Goal: Transaction & Acquisition: Purchase product/service

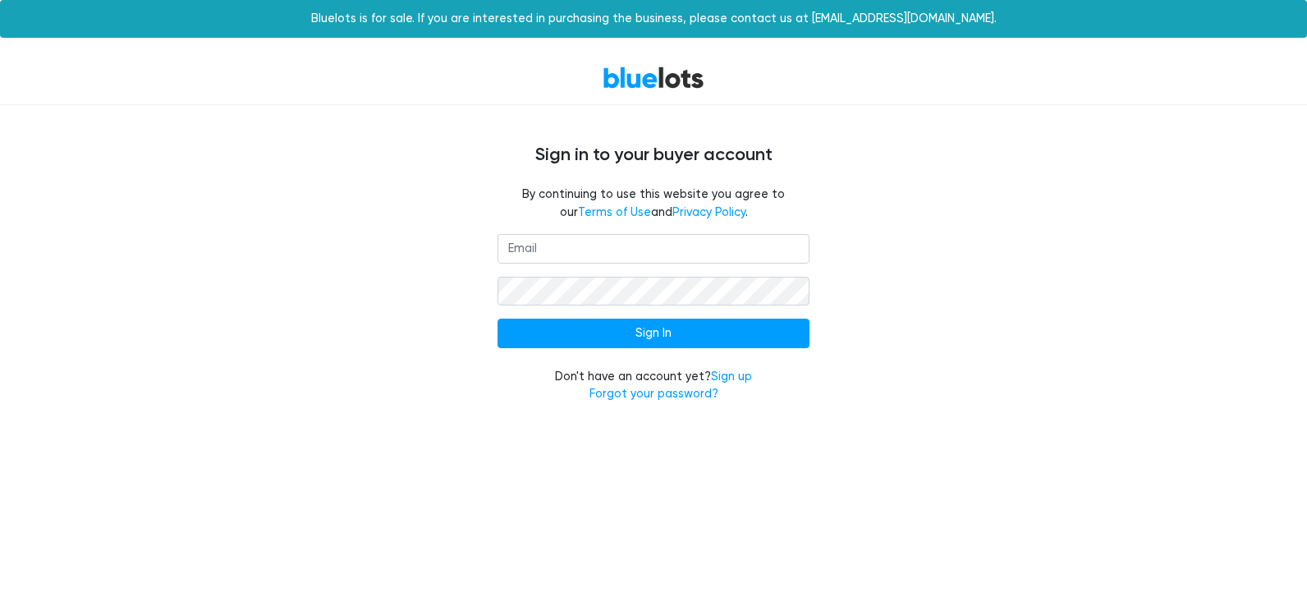
click at [649, 251] on input "email" at bounding box center [654, 249] width 312 height 30
type input "rebeccagardner693@gmail.com"
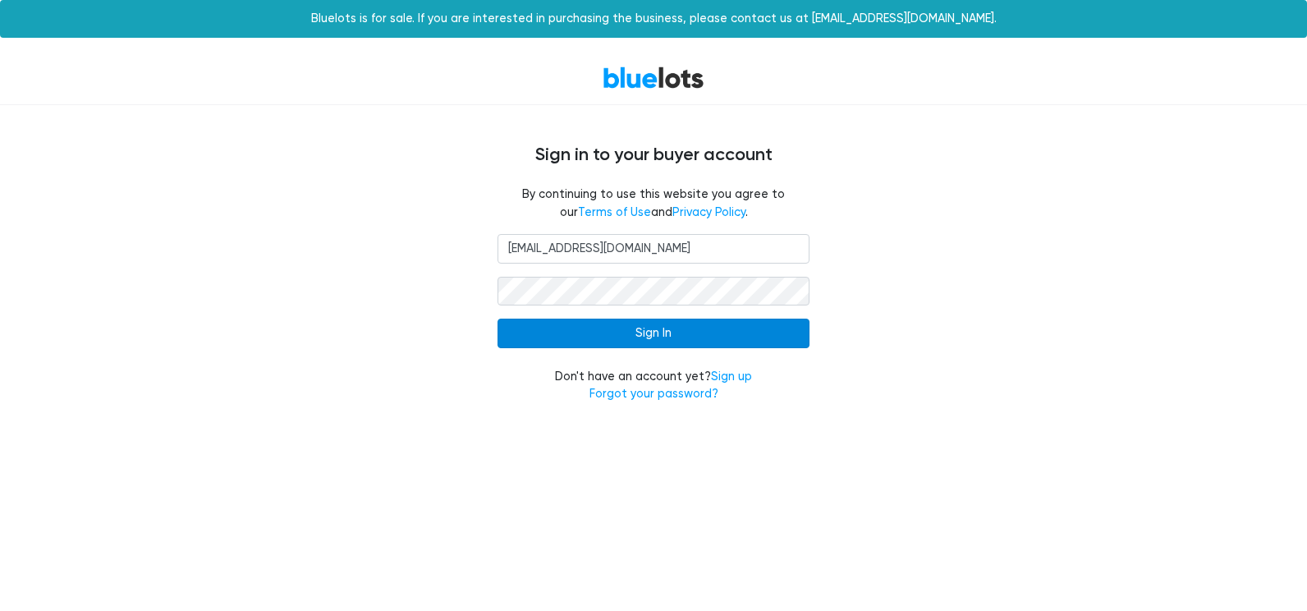
click at [735, 328] on input "Sign In" at bounding box center [654, 334] width 312 height 30
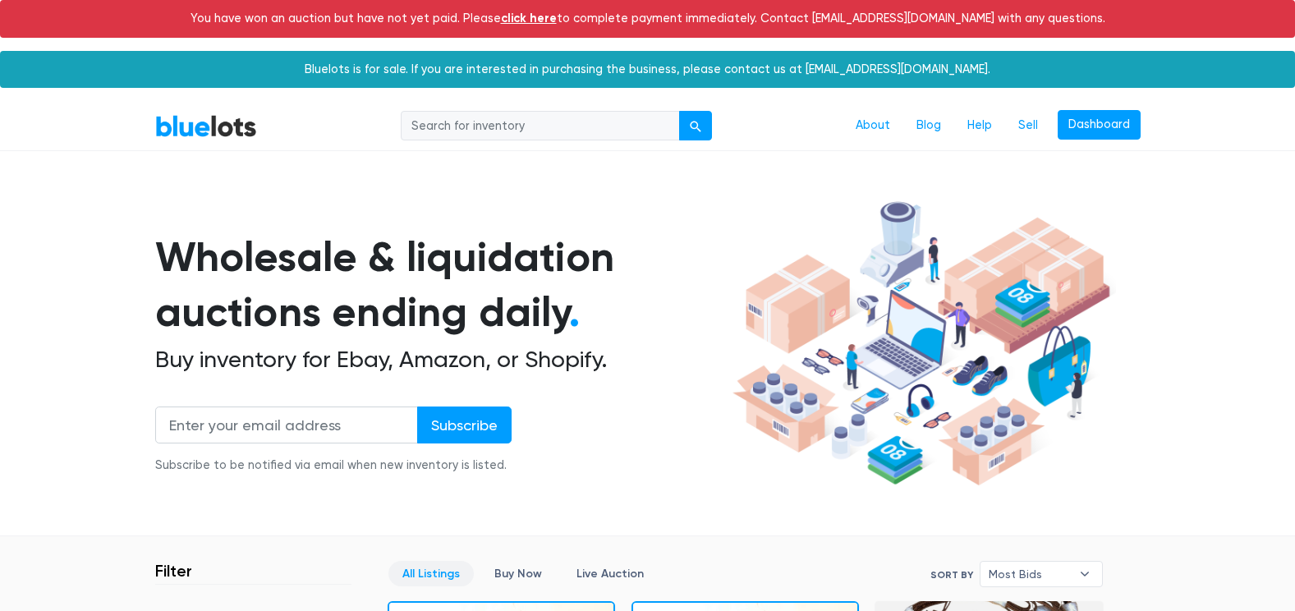
click at [557, 16] on link "click here" at bounding box center [529, 18] width 56 height 15
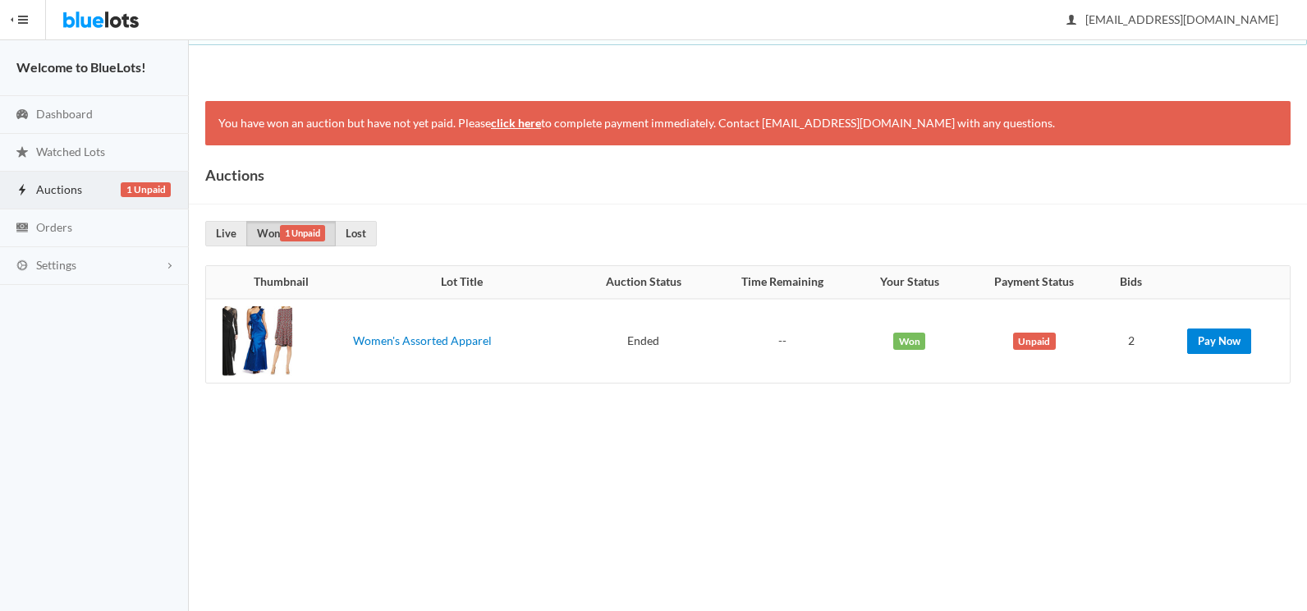
click at [1227, 343] on link "Pay Now" at bounding box center [1219, 340] width 64 height 25
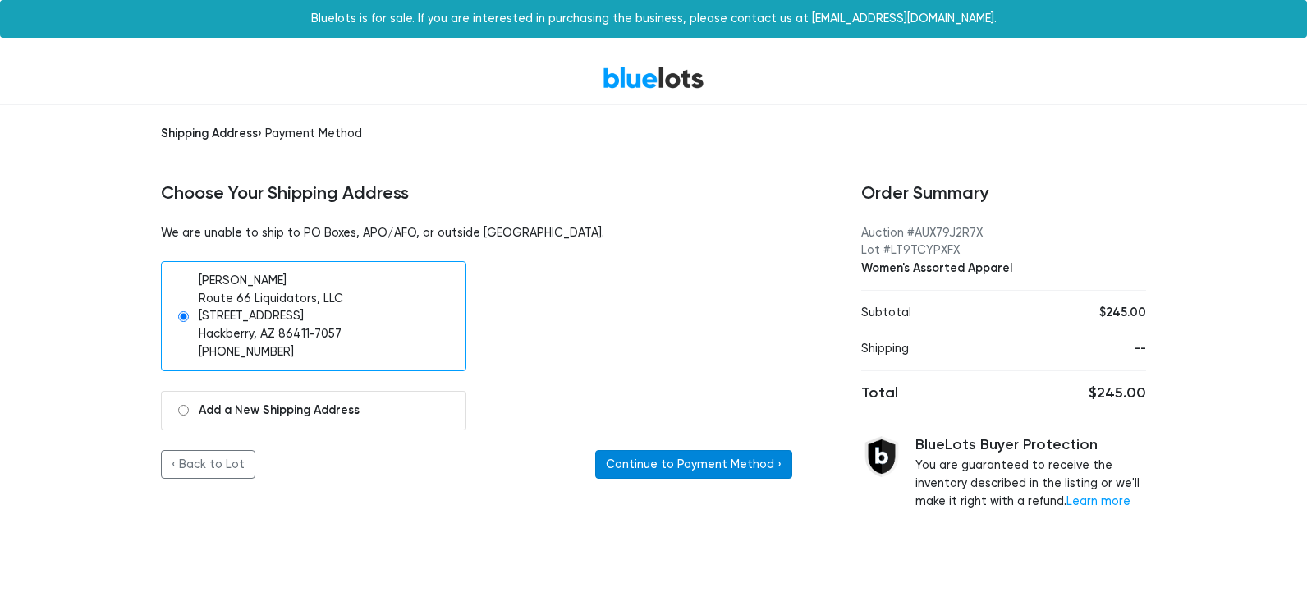
click at [731, 453] on button "Continue to Payment Method ›" at bounding box center [693, 465] width 197 height 30
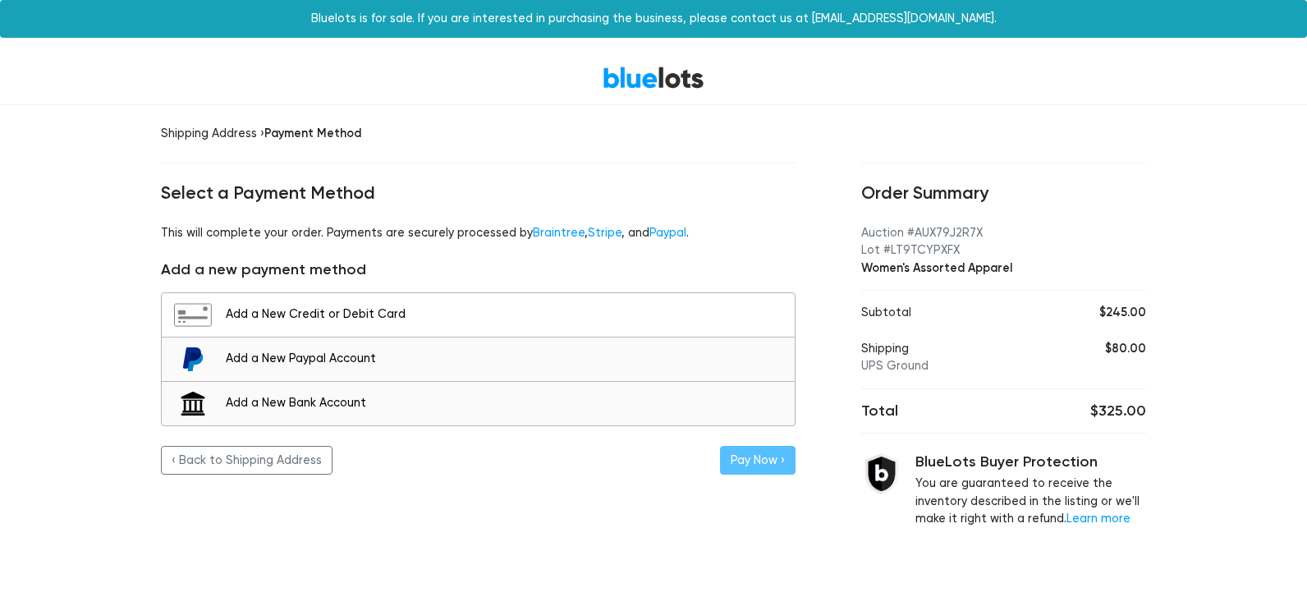
click at [208, 323] on img at bounding box center [192, 315] width 39 height 24
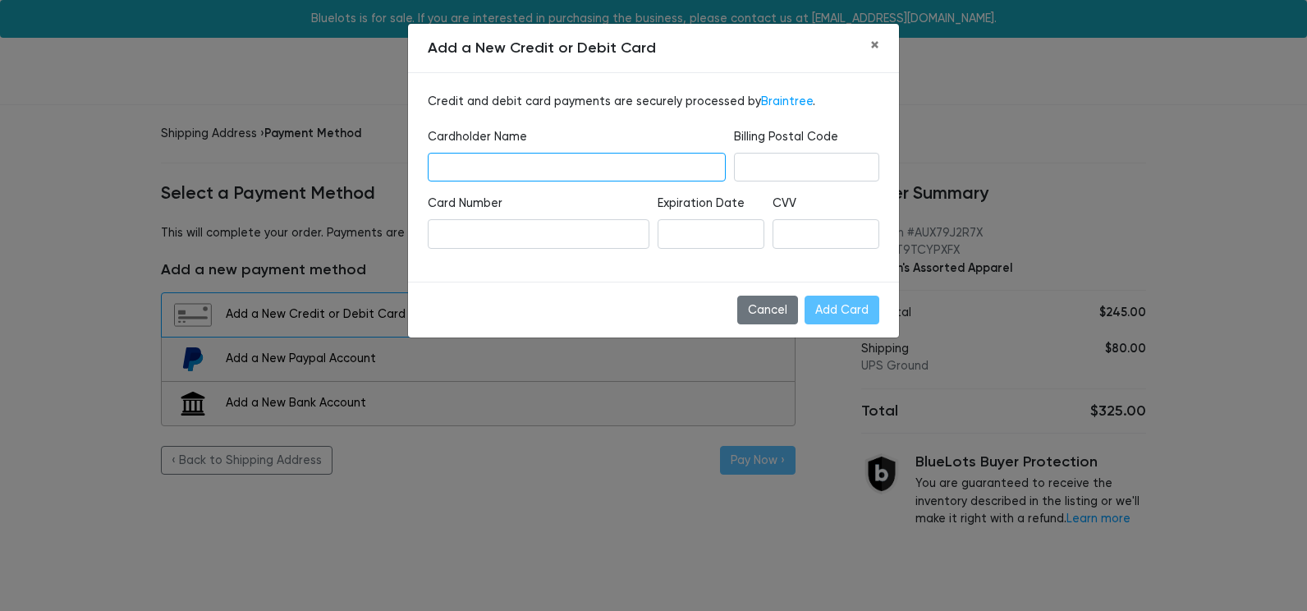
click at [452, 160] on input "text" at bounding box center [577, 168] width 298 height 30
type input "Rebecca L Fisher"
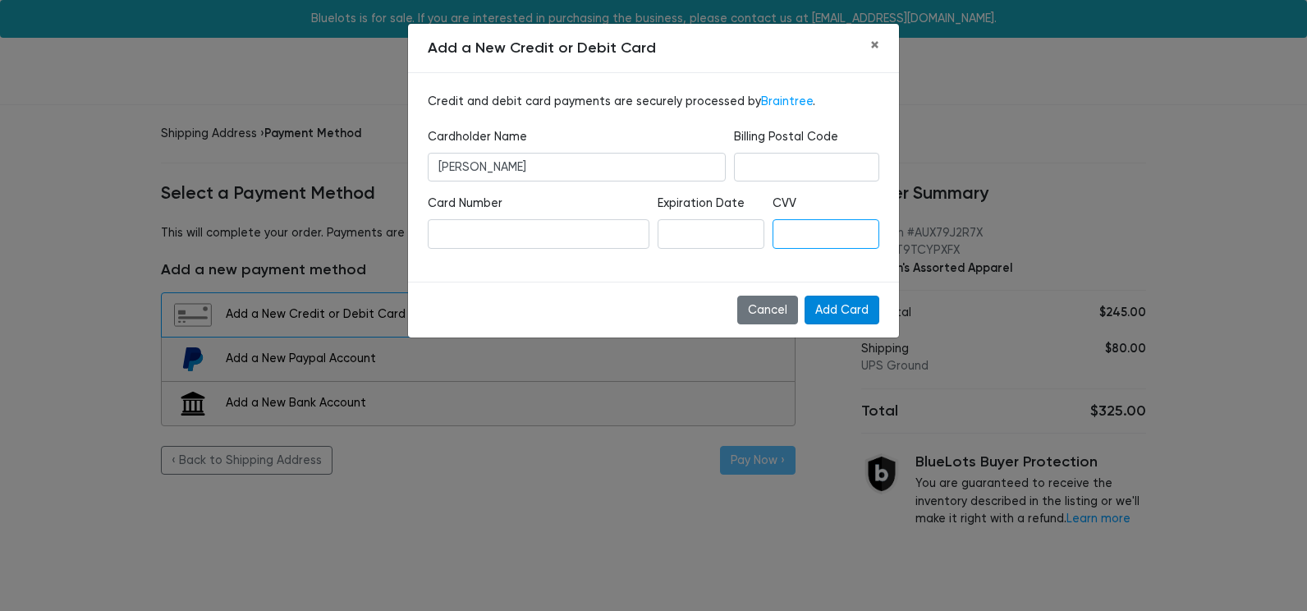
click at [855, 311] on input "Add Card" at bounding box center [842, 311] width 75 height 30
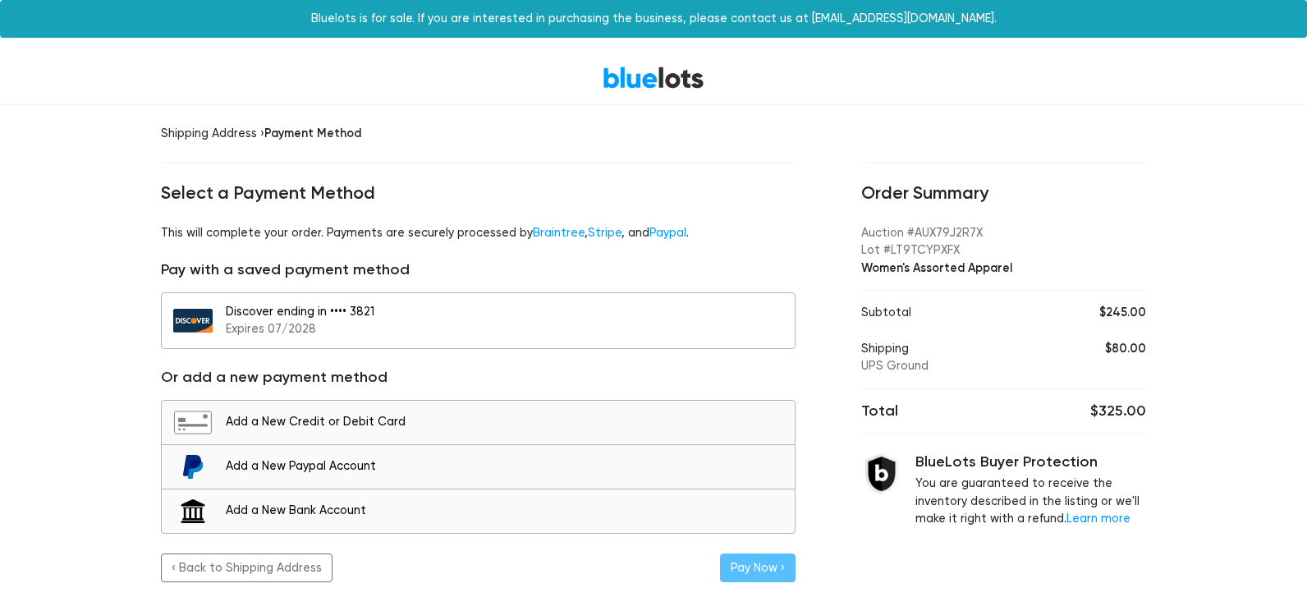
click at [311, 312] on div "Discover ending in •••• 3821 Expires 07/2028" at bounding box center [506, 320] width 561 height 35
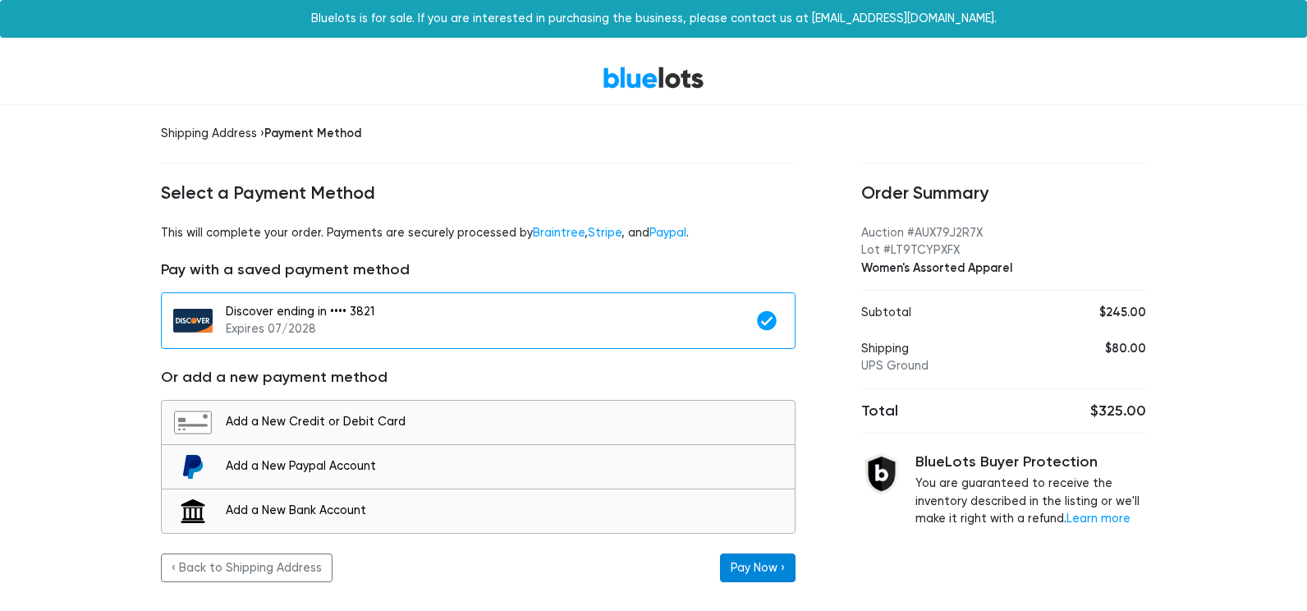
click at [767, 578] on button "Pay Now ›" at bounding box center [758, 568] width 76 height 30
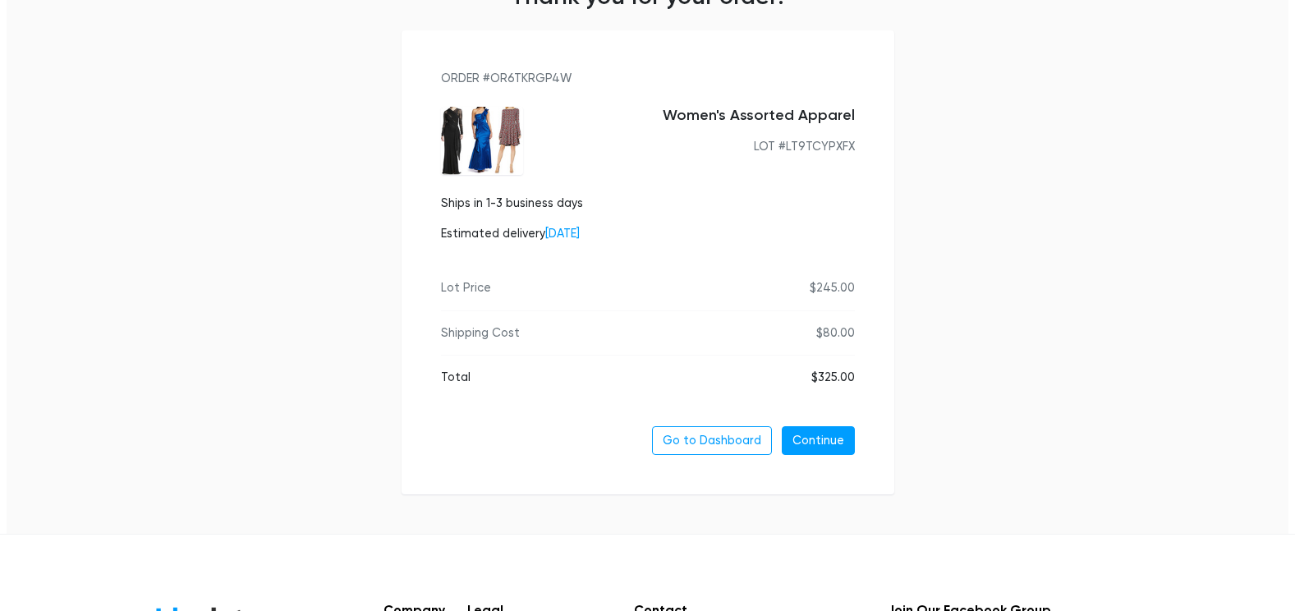
scroll to position [164, 0]
click at [813, 433] on link "Continue" at bounding box center [818, 439] width 73 height 30
